Goal: Navigation & Orientation: Understand site structure

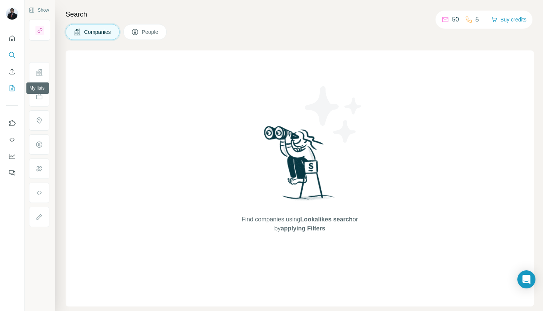
click at [11, 88] on icon "My lists" at bounding box center [12, 88] width 8 height 8
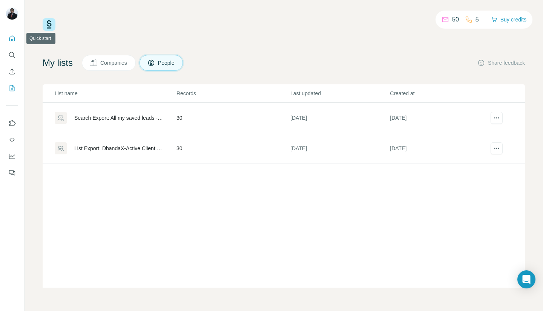
click at [9, 37] on icon "Quick start" at bounding box center [12, 39] width 8 height 8
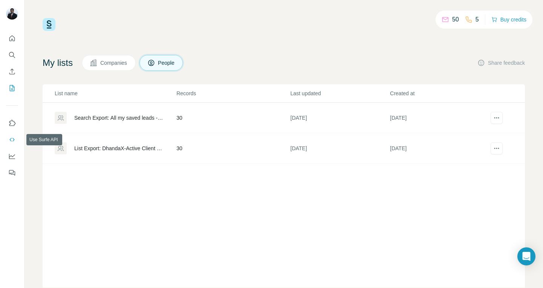
click at [14, 139] on icon "Use Surfe API" at bounding box center [12, 140] width 8 height 8
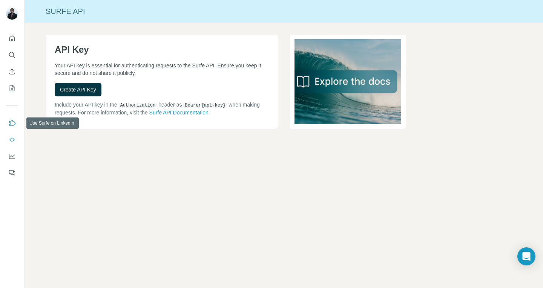
click at [7, 124] on button "Use Surfe on LinkedIn" at bounding box center [12, 123] width 12 height 14
click at [14, 35] on icon "Quick start" at bounding box center [12, 39] width 8 height 8
